Goal: Information Seeking & Learning: Learn about a topic

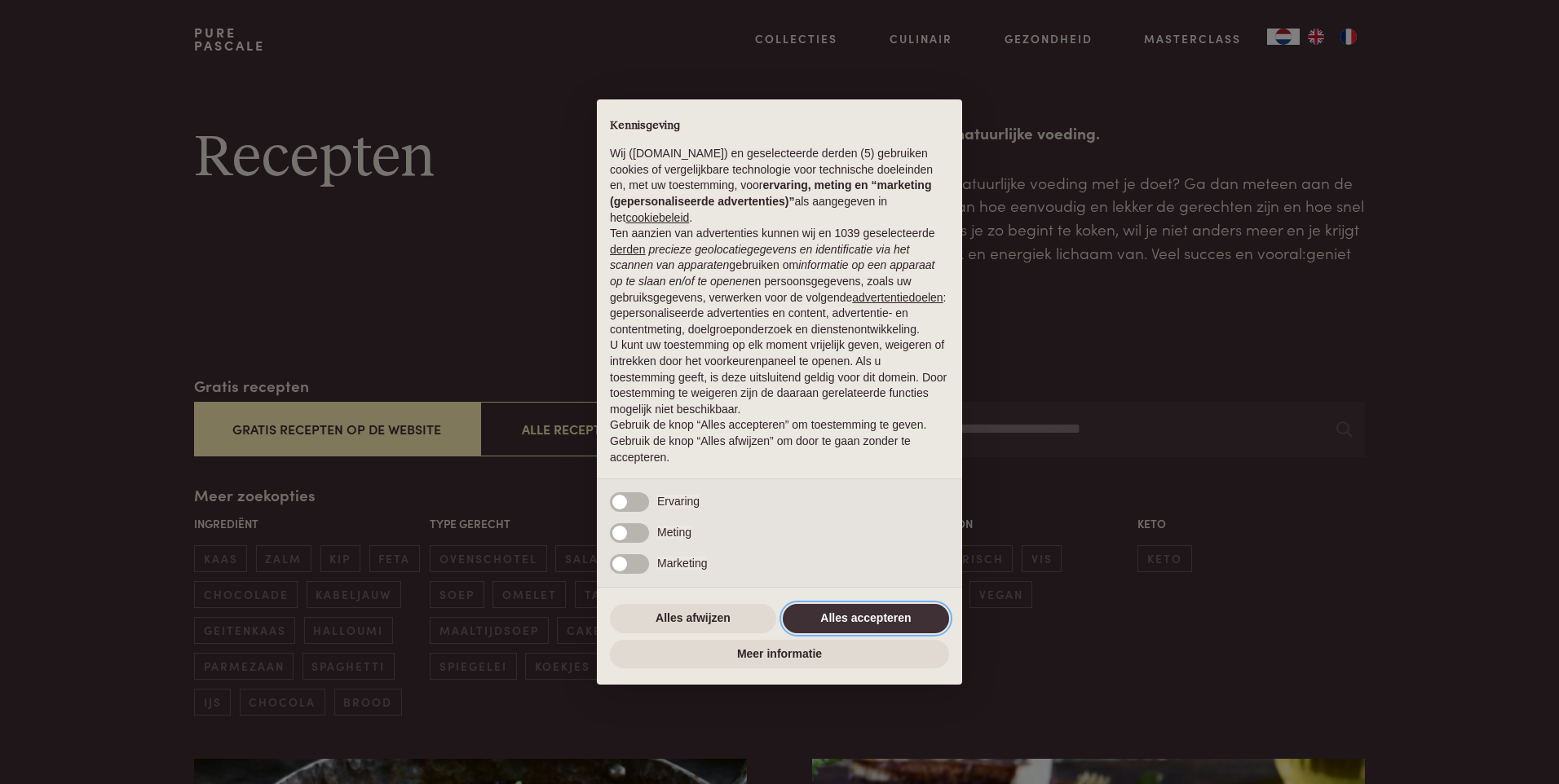
click at [852, 615] on button "Alles accepteren" at bounding box center [866, 619] width 166 height 29
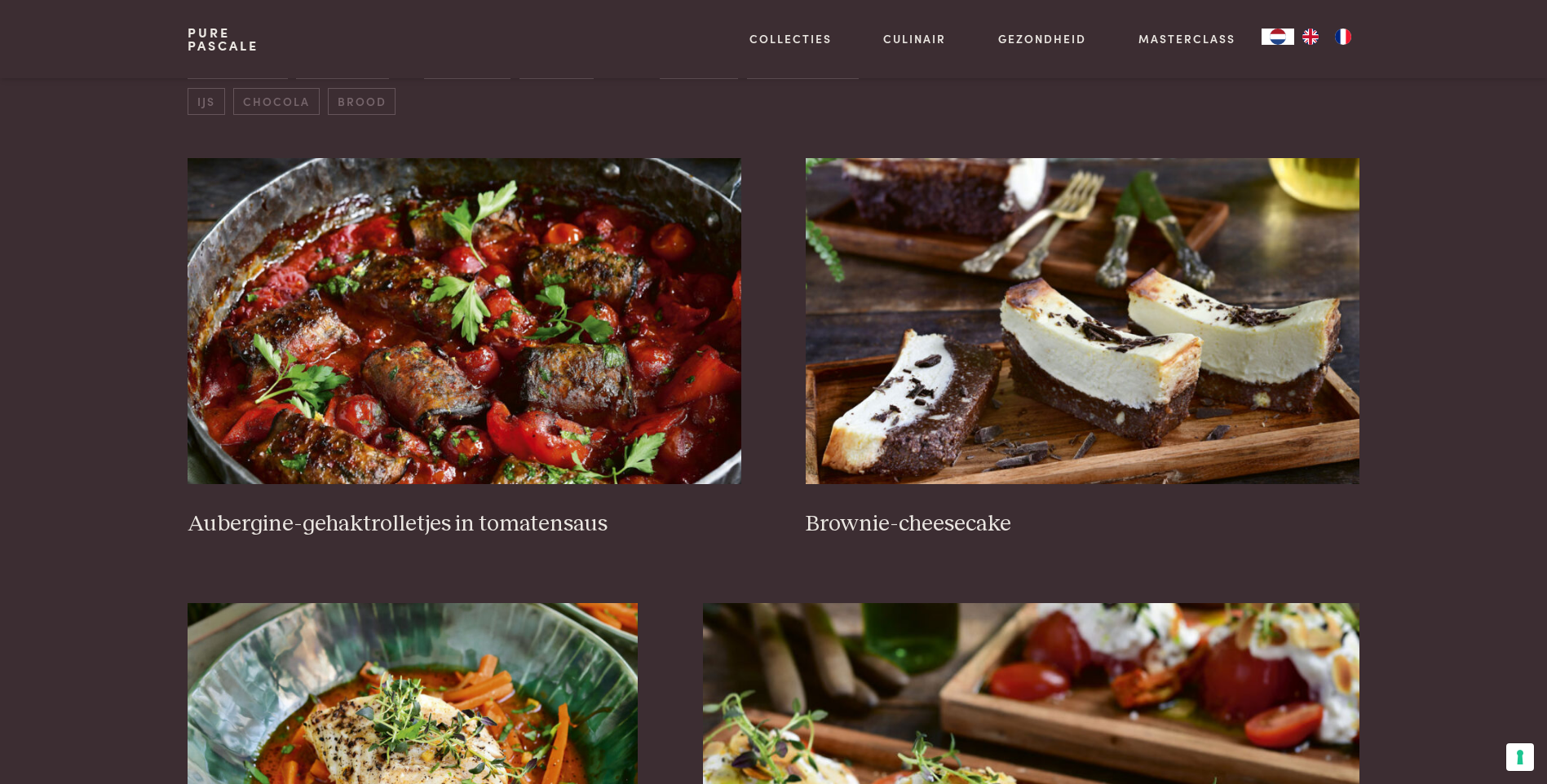
scroll to position [734, 0]
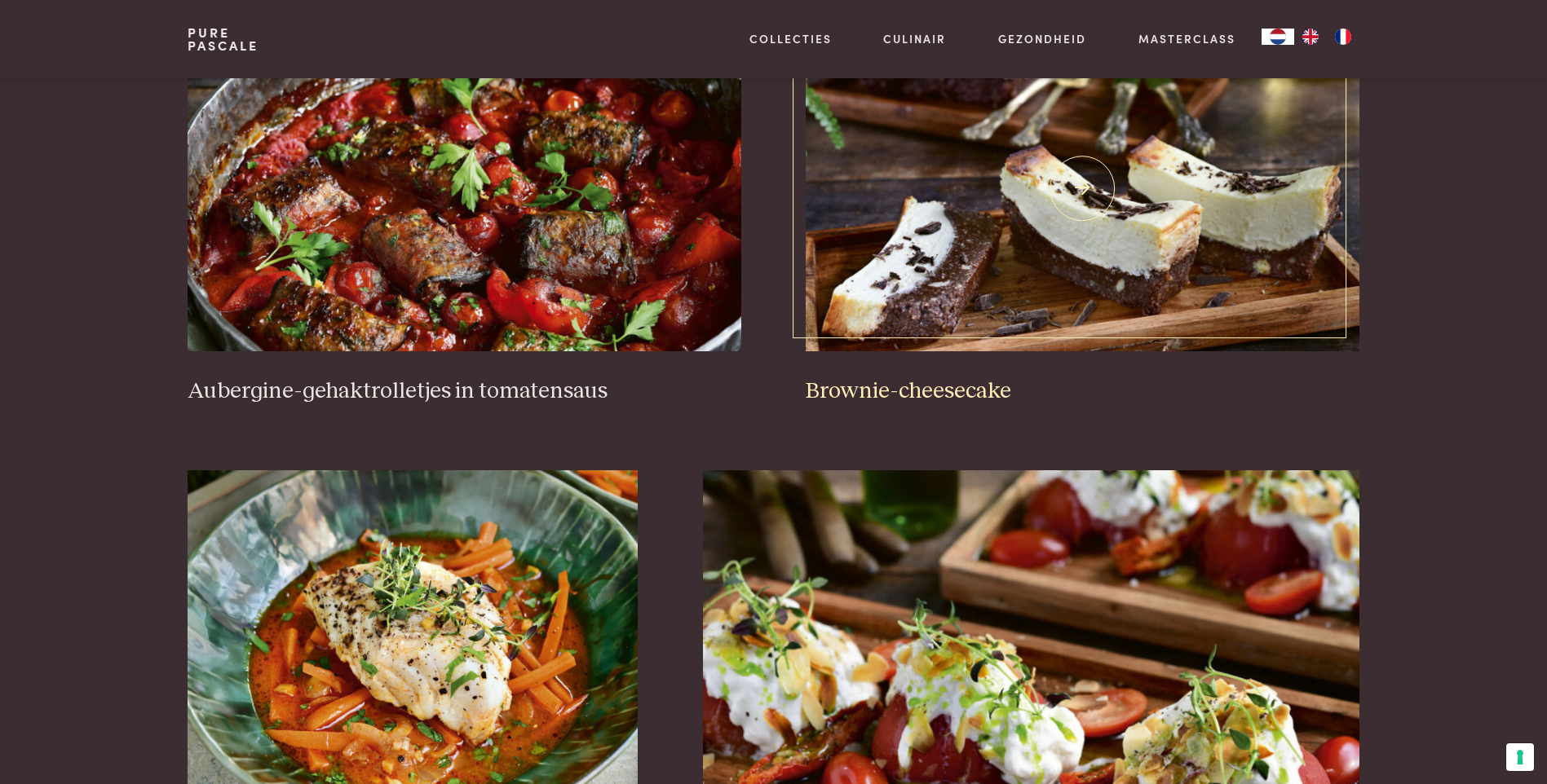
click at [850, 391] on h3 "Brownie-cheesecake" at bounding box center [1082, 391] width 553 height 29
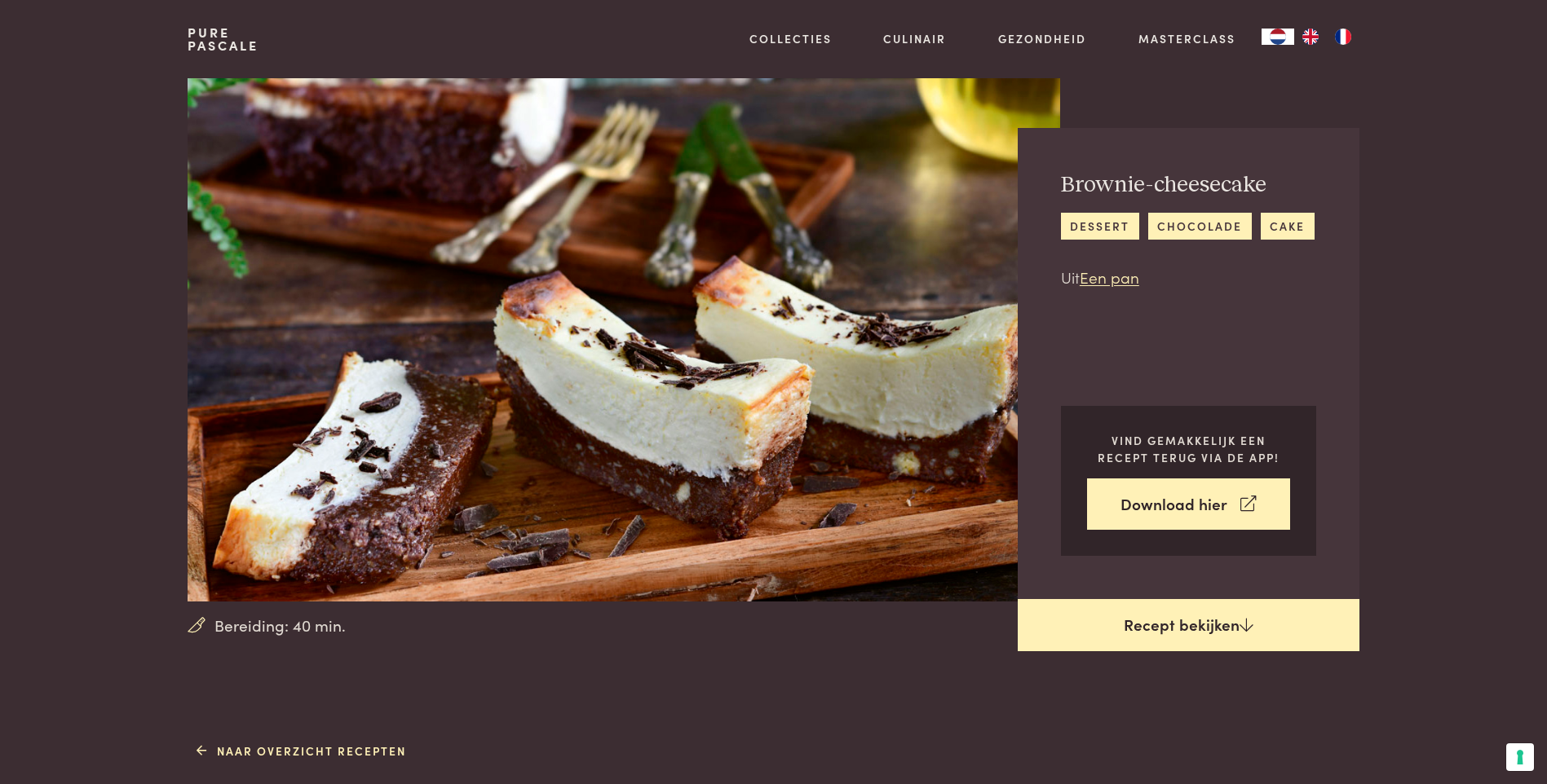
click at [1220, 637] on link "Recept bekijken" at bounding box center [1189, 625] width 342 height 52
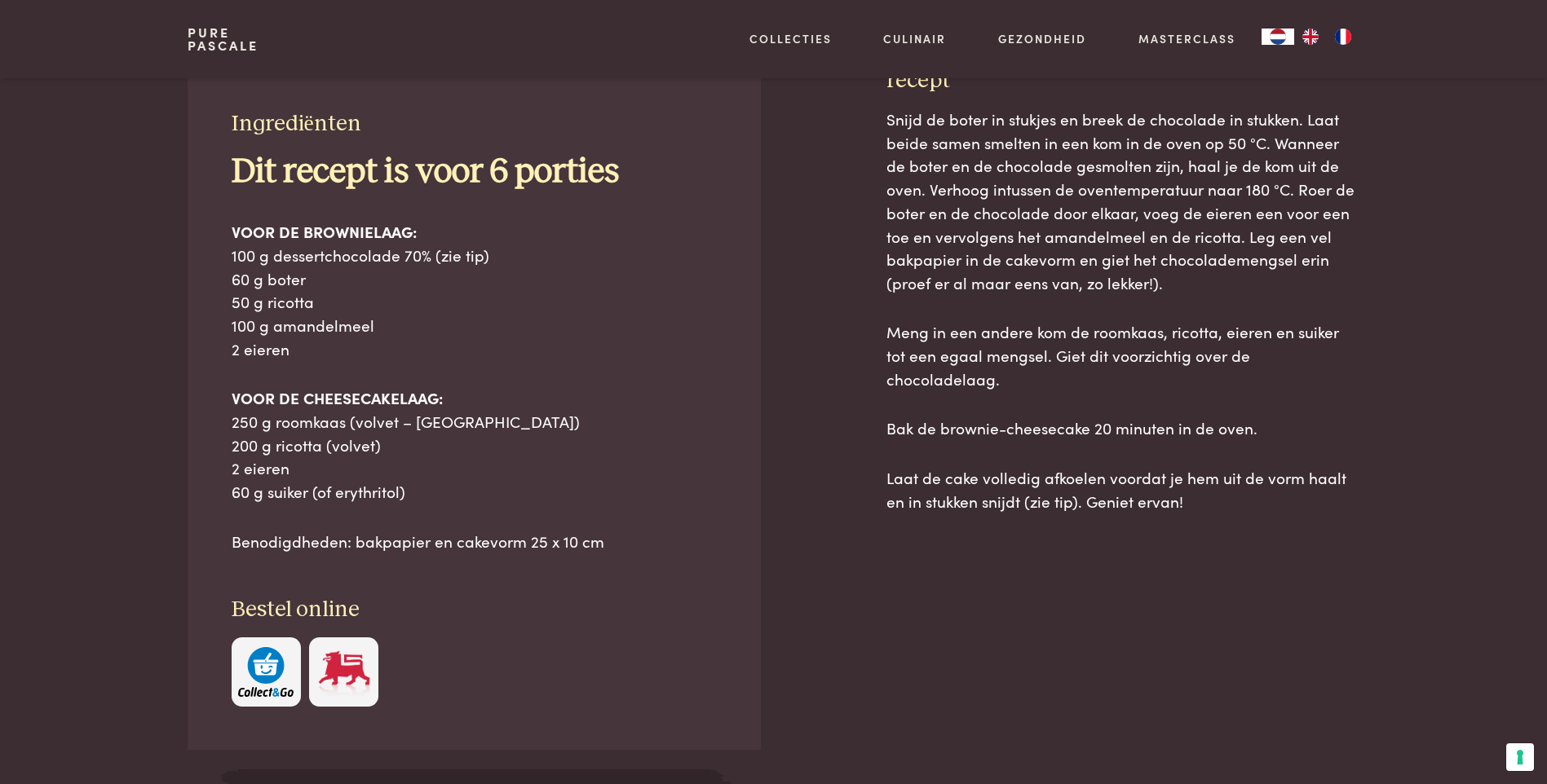
scroll to position [737, 0]
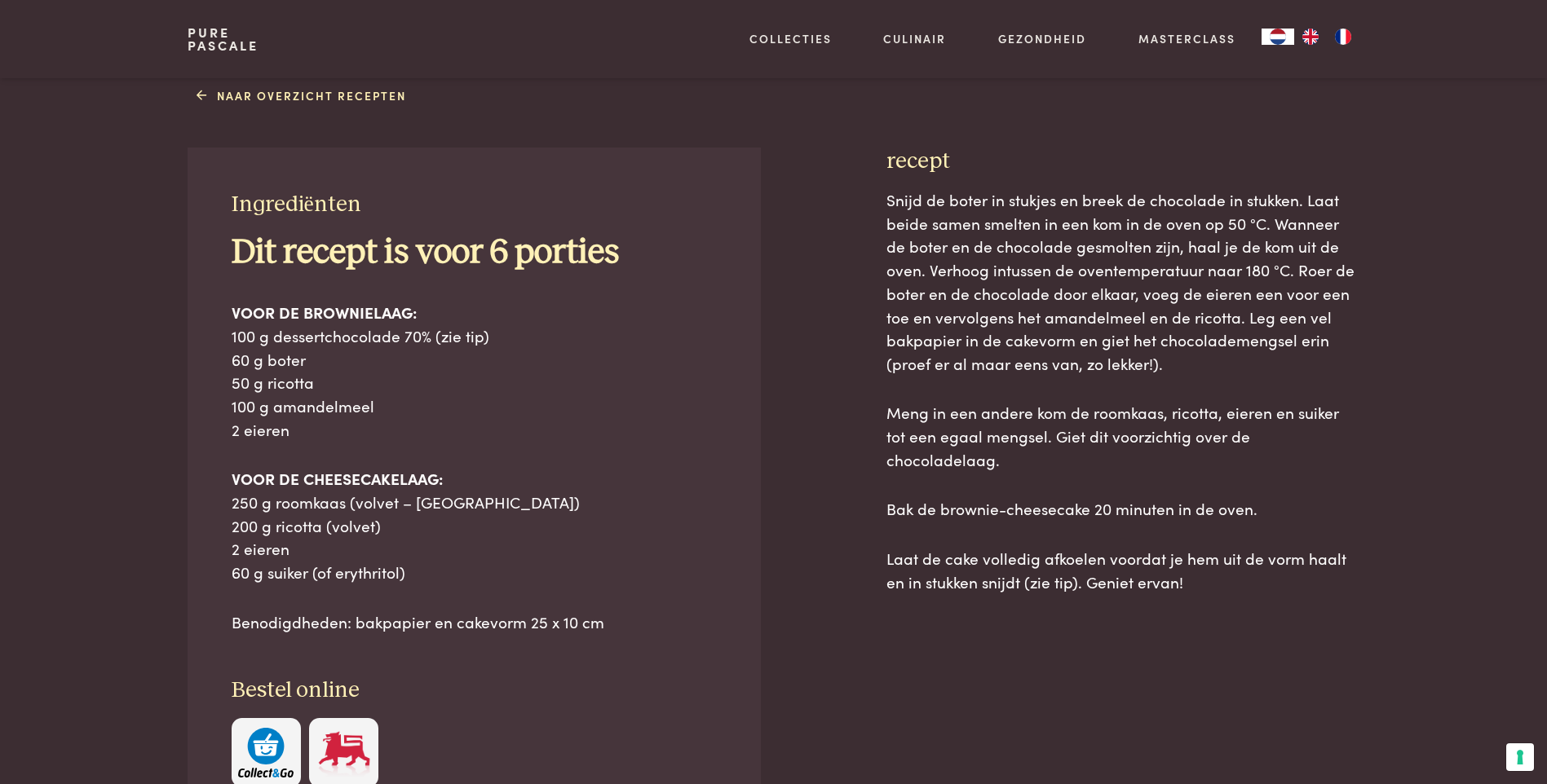
click at [1360, 370] on div "Naar overzicht recepten Ingrediënten Dit recept is voor 6 porties VOOR DE BROWN…" at bounding box center [773, 511] width 1223 height 859
click at [211, 91] on link "Naar overzicht recepten" at bounding box center [301, 96] width 209 height 17
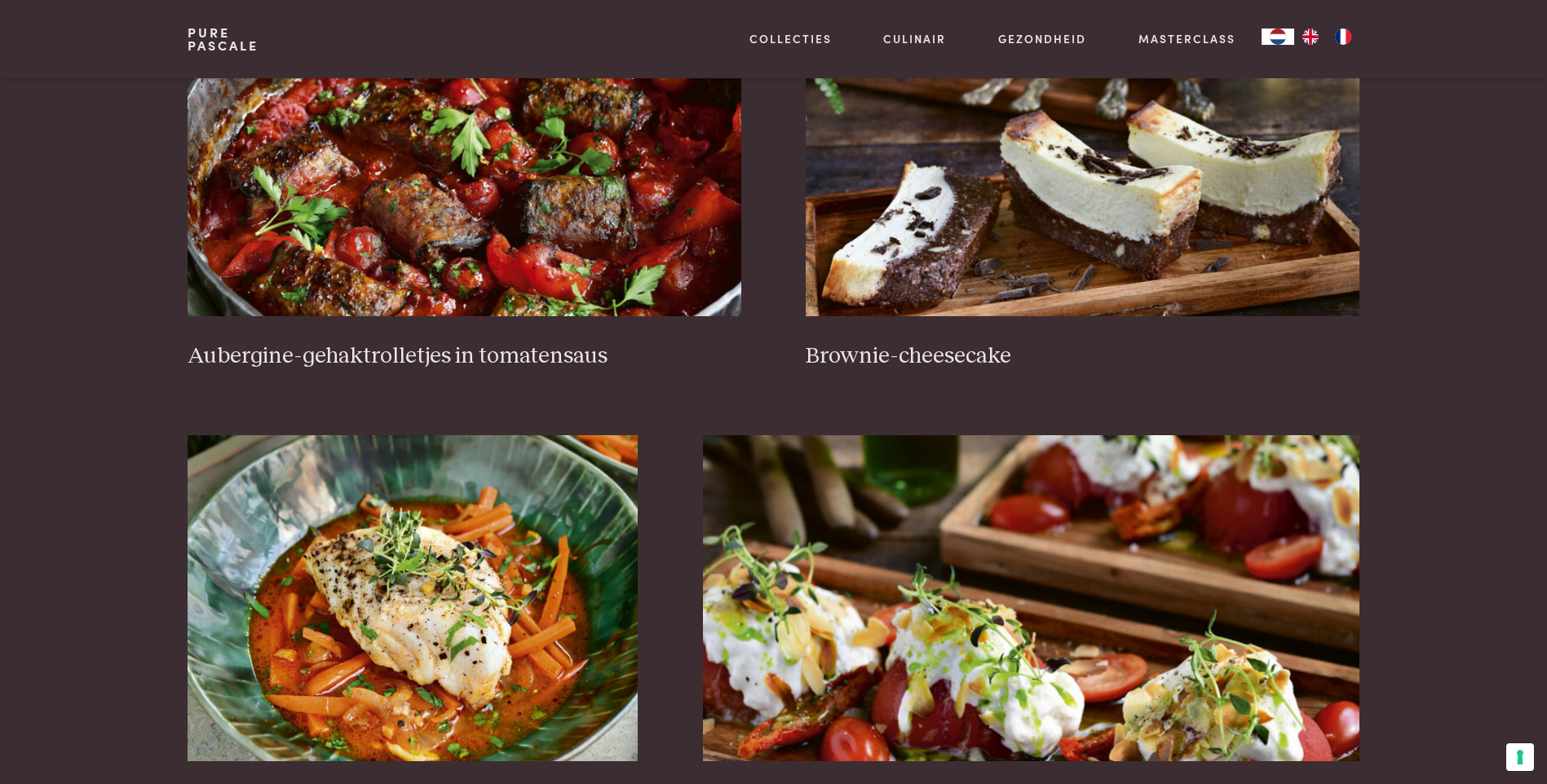
scroll to position [489, 0]
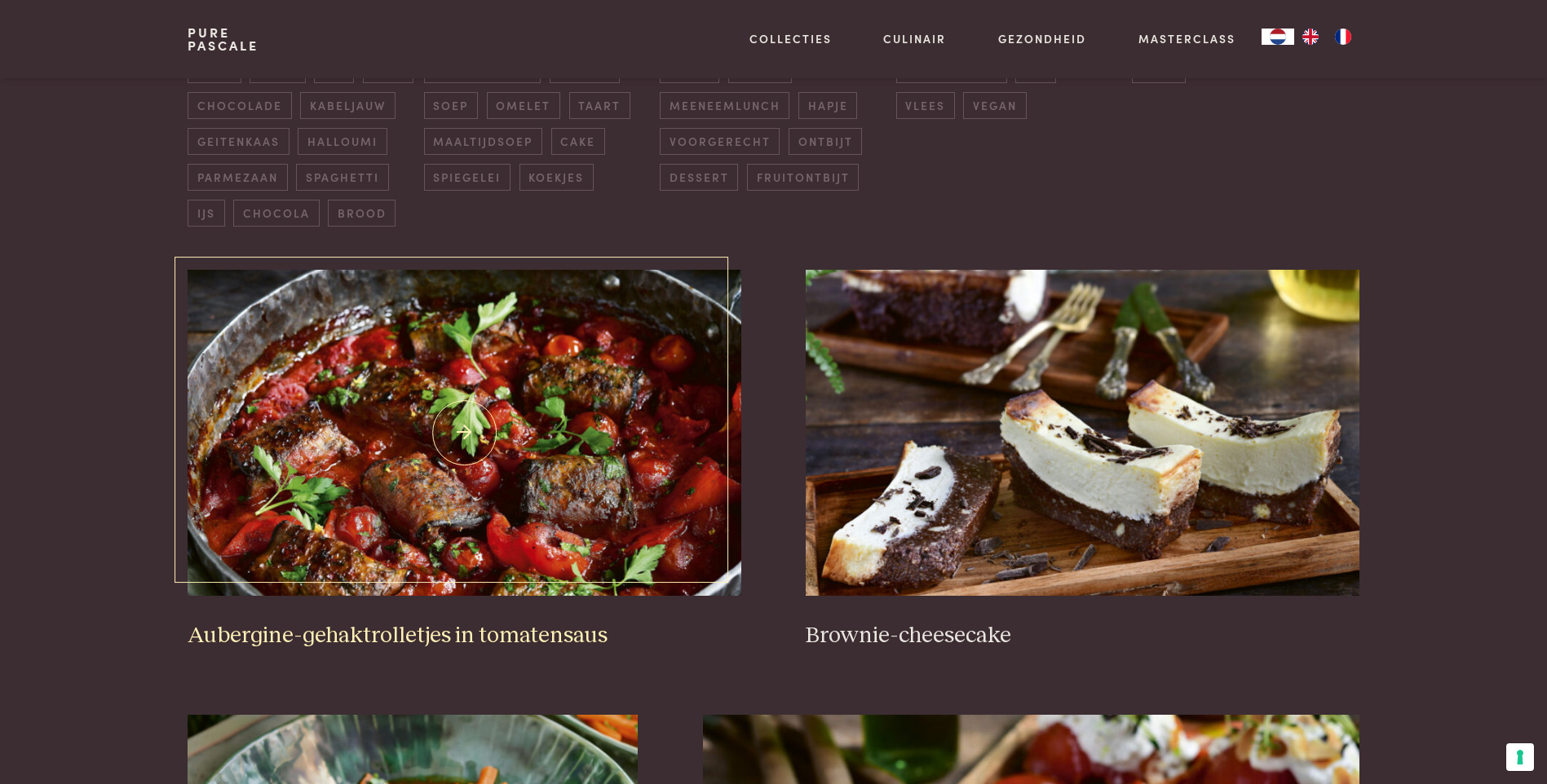
click at [382, 622] on h3 "Aubergine-gehaktrolletjes in tomatensaus" at bounding box center [464, 636] width 553 height 29
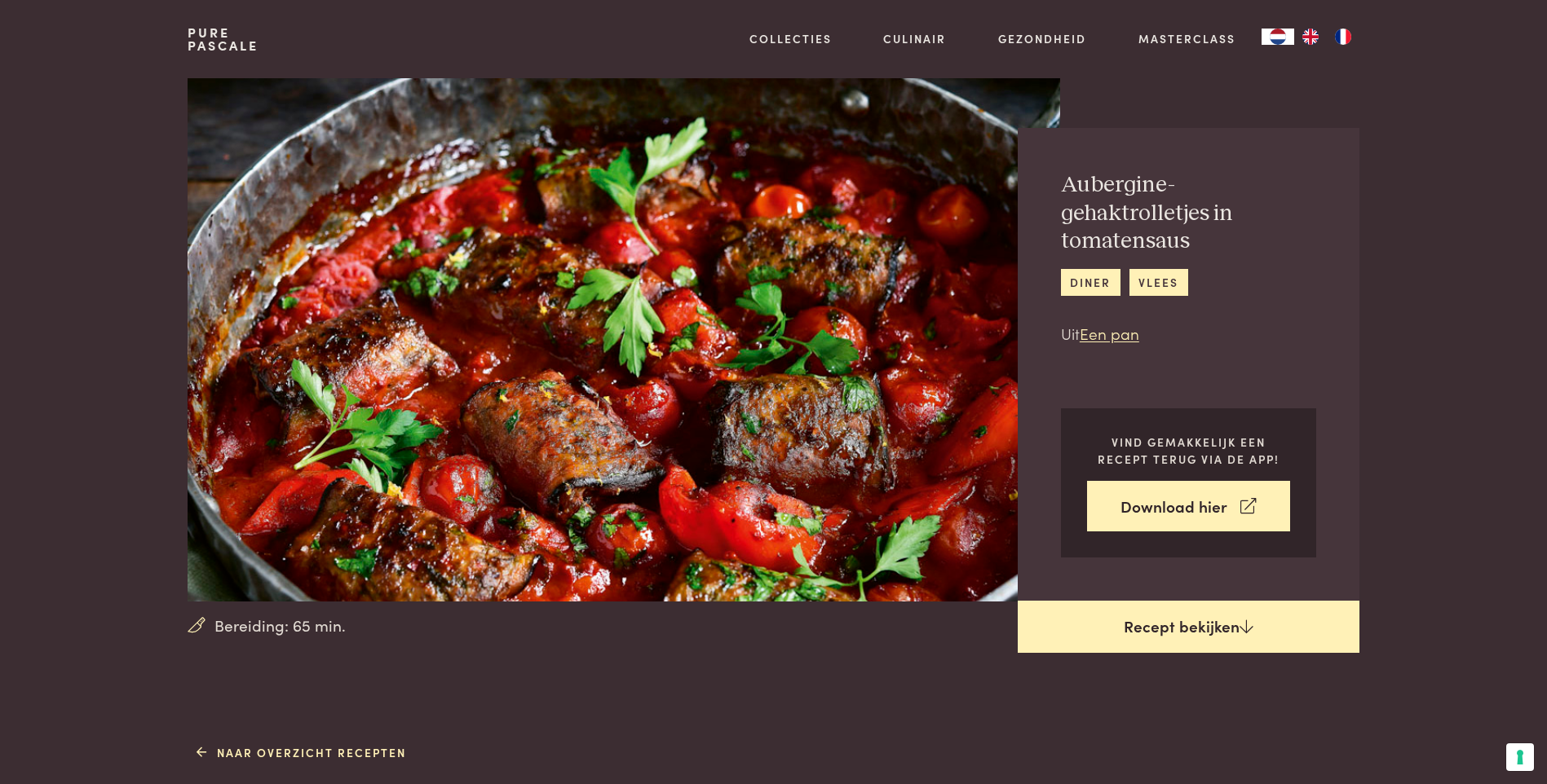
click at [1222, 638] on link "Recept bekijken" at bounding box center [1189, 627] width 342 height 52
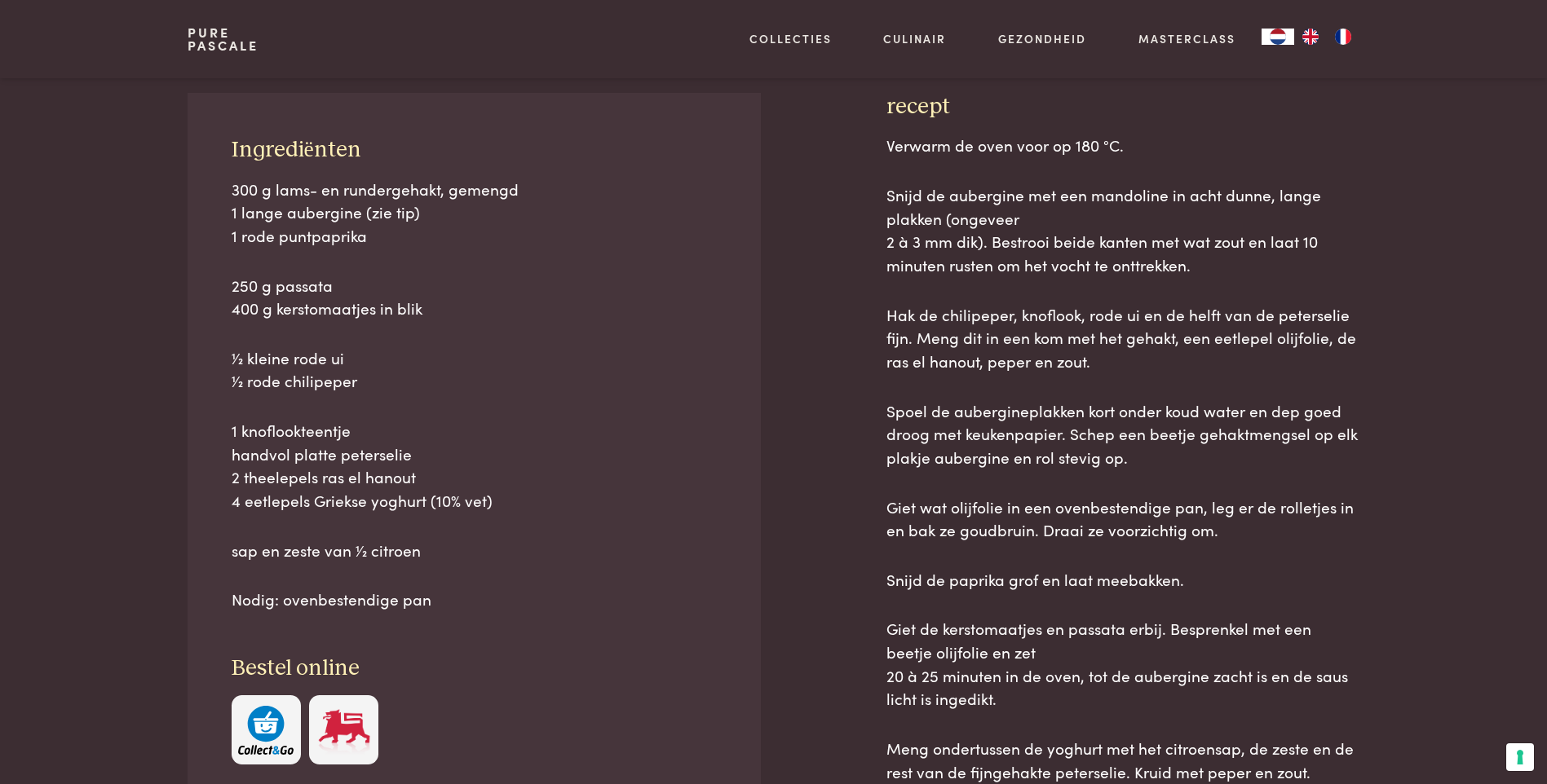
scroll to position [739, 0]
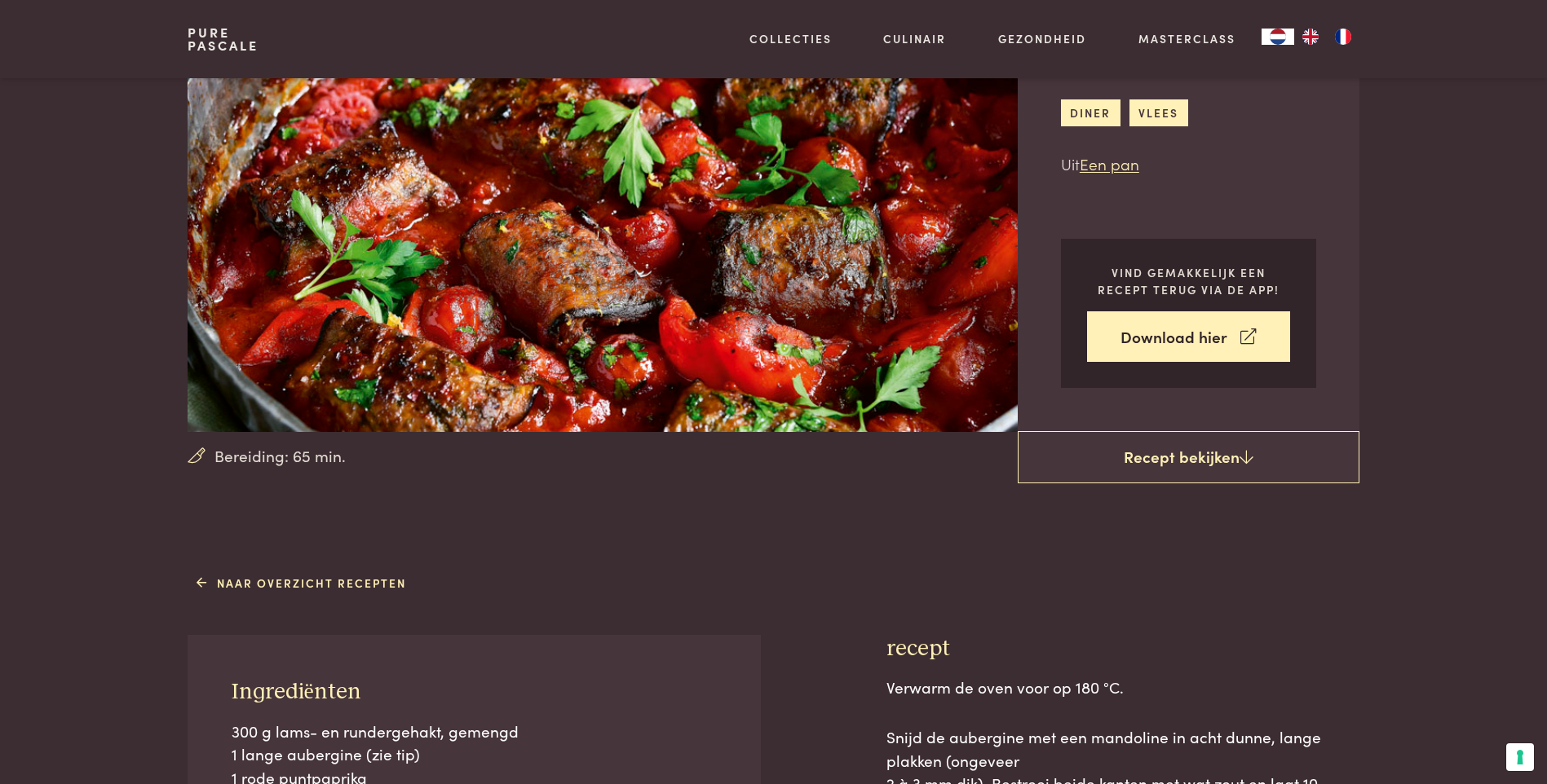
scroll to position [168, 0]
